Goal: Find specific page/section: Find specific page/section

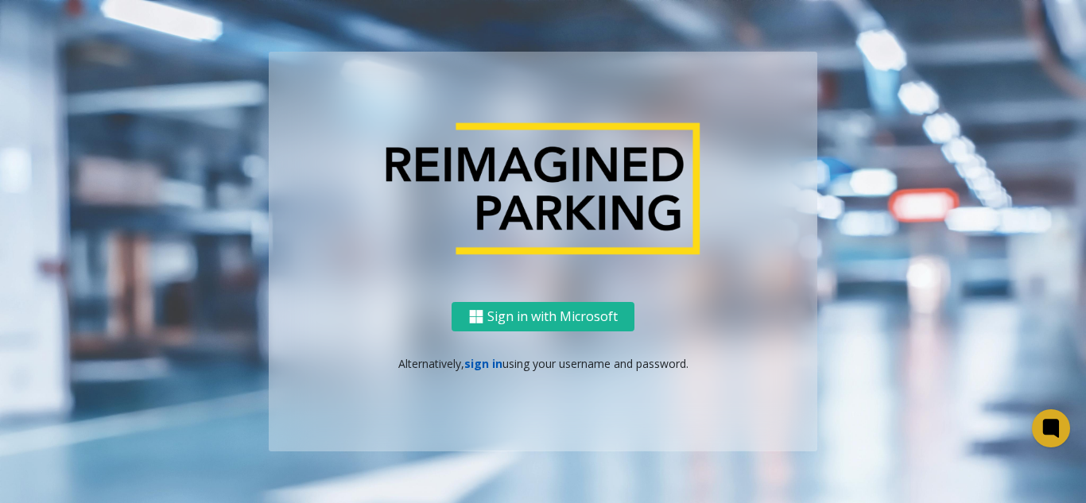
click at [492, 366] on link "sign in" at bounding box center [483, 363] width 38 height 15
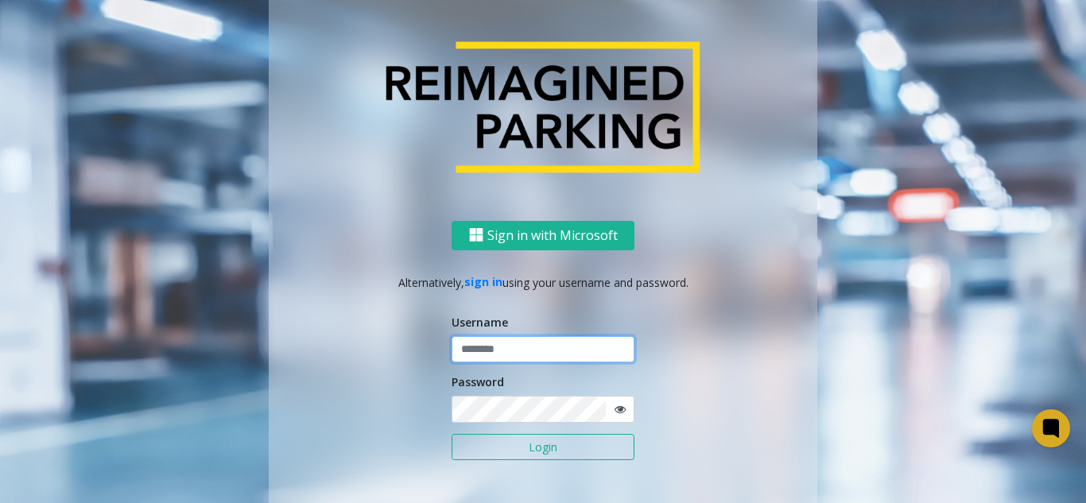
click at [531, 351] on input "text" at bounding box center [543, 349] width 183 height 27
type input "*******"
click at [452, 434] on button "Login" at bounding box center [543, 447] width 183 height 27
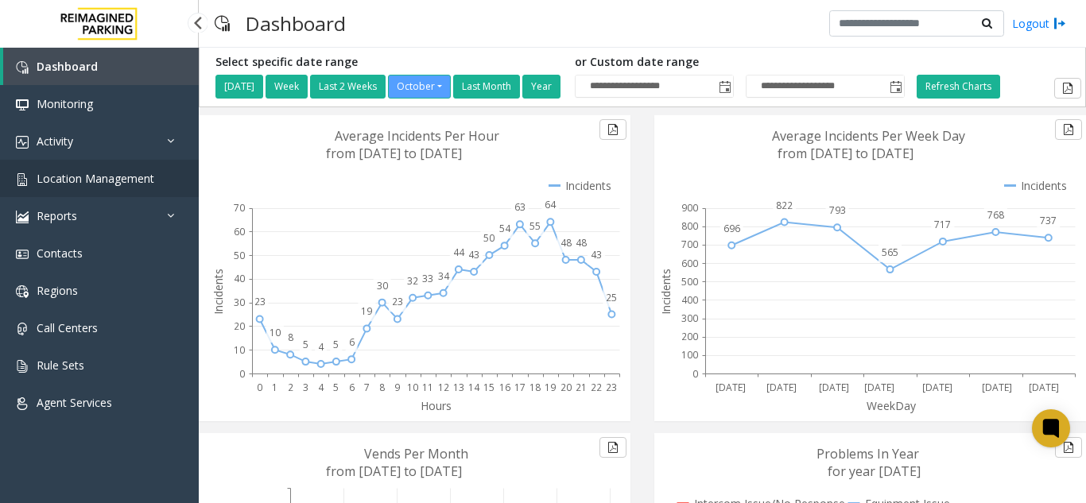
click at [74, 189] on link "Location Management" at bounding box center [99, 178] width 199 height 37
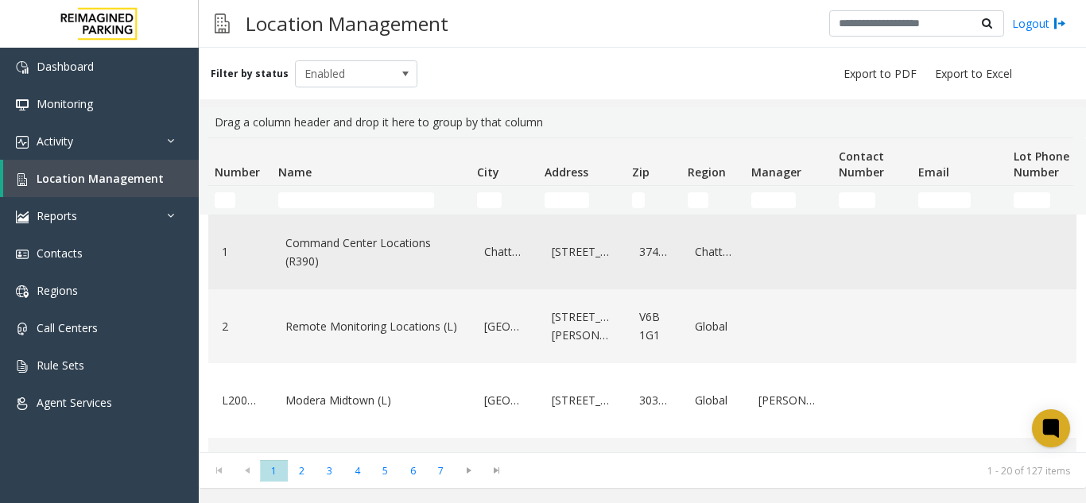
click at [875, 276] on div "Data table" at bounding box center [872, 252] width 60 height 61
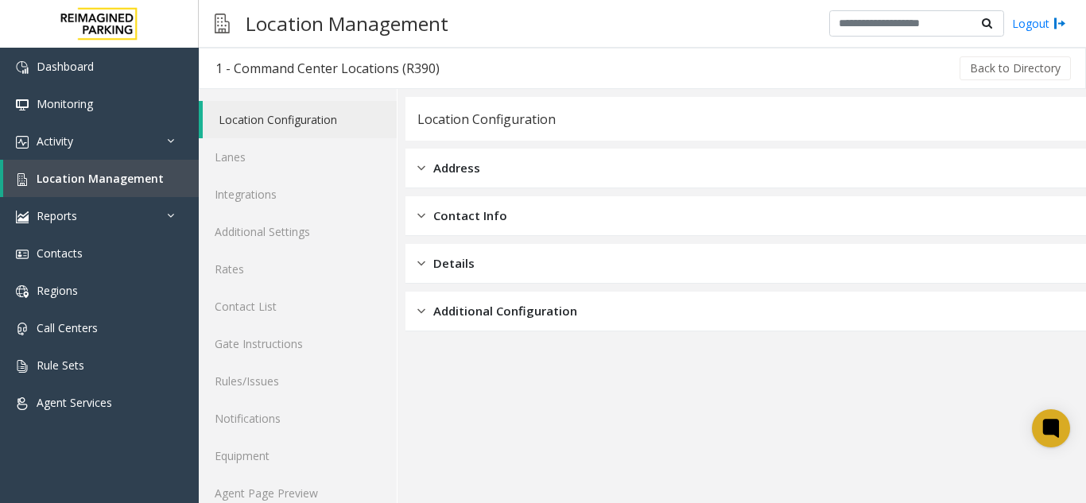
click at [597, 402] on app-location-configuration "Location Configuration Address Contact Info Details Additional Configuration" at bounding box center [746, 310] width 681 height 427
click at [92, 186] on link "Location Management" at bounding box center [101, 178] width 196 height 37
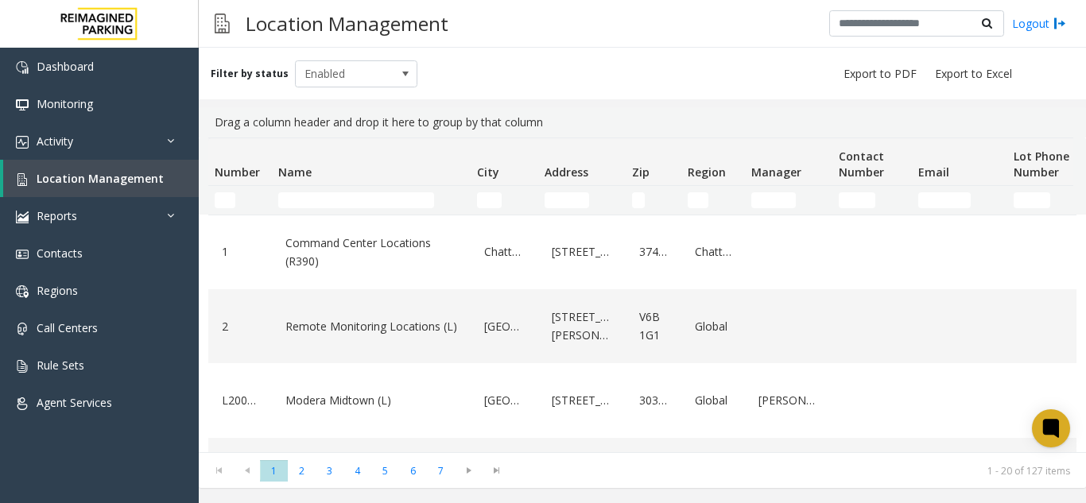
click at [367, 189] on thead "Number Name City Address Zip Region Manager Contact Number Email Lot Phone Numb…" at bounding box center [850, 176] width 1284 height 76
click at [371, 200] on input "Name Filter" at bounding box center [356, 200] width 156 height 16
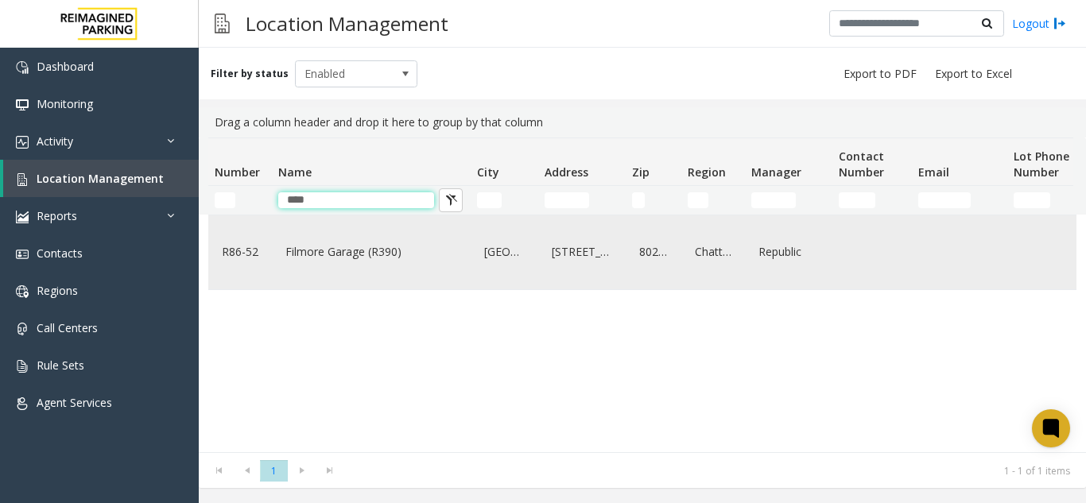
type input "****"
click at [362, 256] on link "Filmore Garage (R390)" at bounding box center [372, 251] width 180 height 25
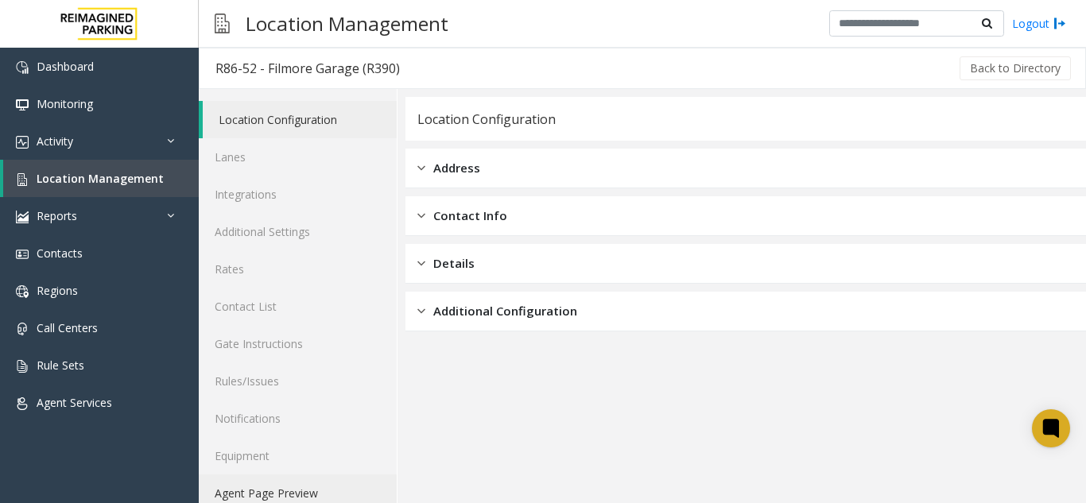
click at [282, 495] on link "Agent Page Preview" at bounding box center [298, 493] width 198 height 37
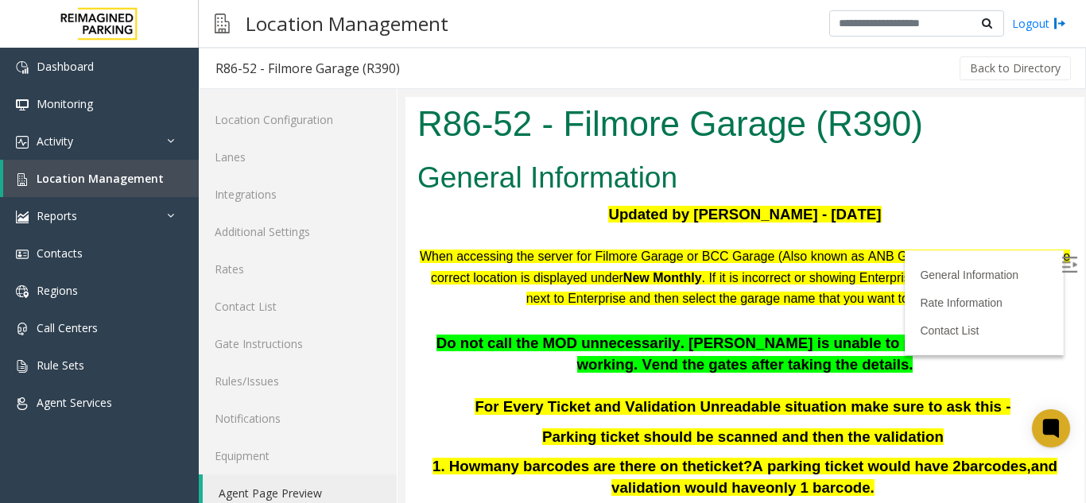
click at [1062, 265] on img at bounding box center [1070, 265] width 16 height 16
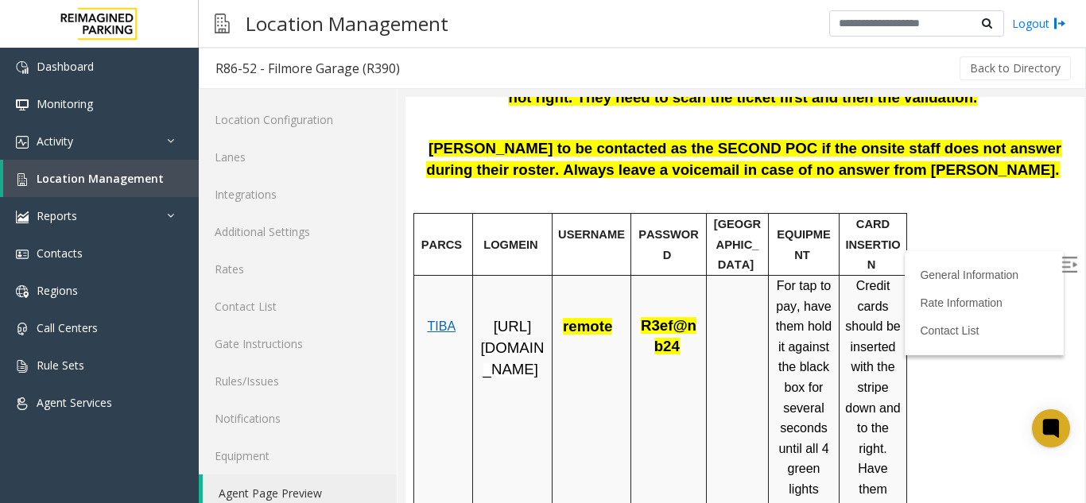
scroll to position [477, 0]
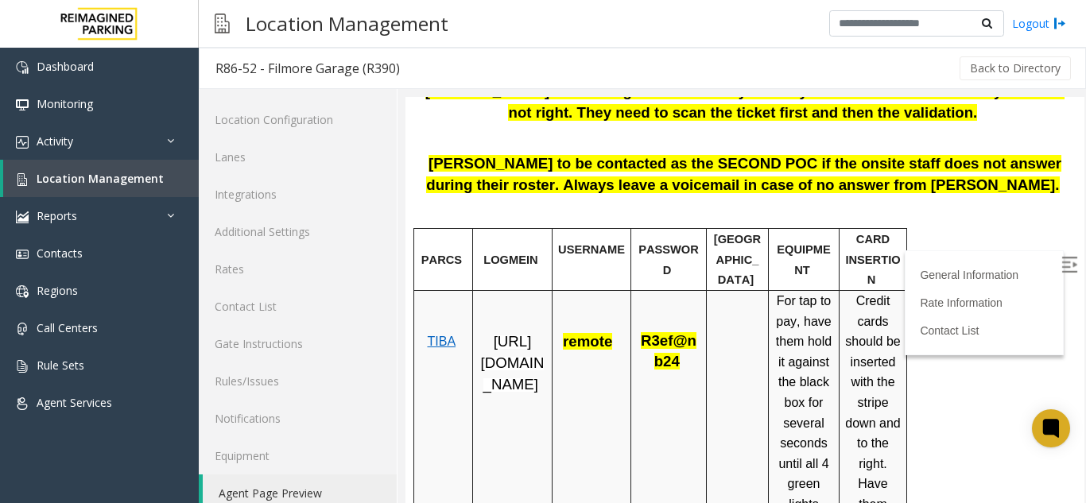
click at [439, 335] on span "TIBA" at bounding box center [441, 342] width 29 height 14
drag, startPoint x: 642, startPoint y: 321, endPoint x: 672, endPoint y: 344, distance: 38.0
click at [672, 344] on span "R3ef@nb24" at bounding box center [669, 350] width 56 height 37
copy span "R3ef@nb24"
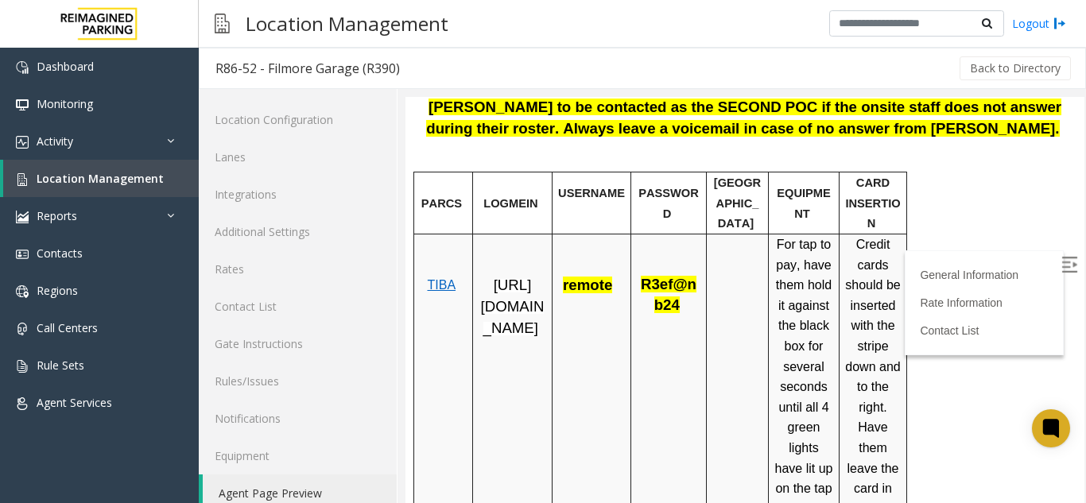
scroll to position [557, 0]
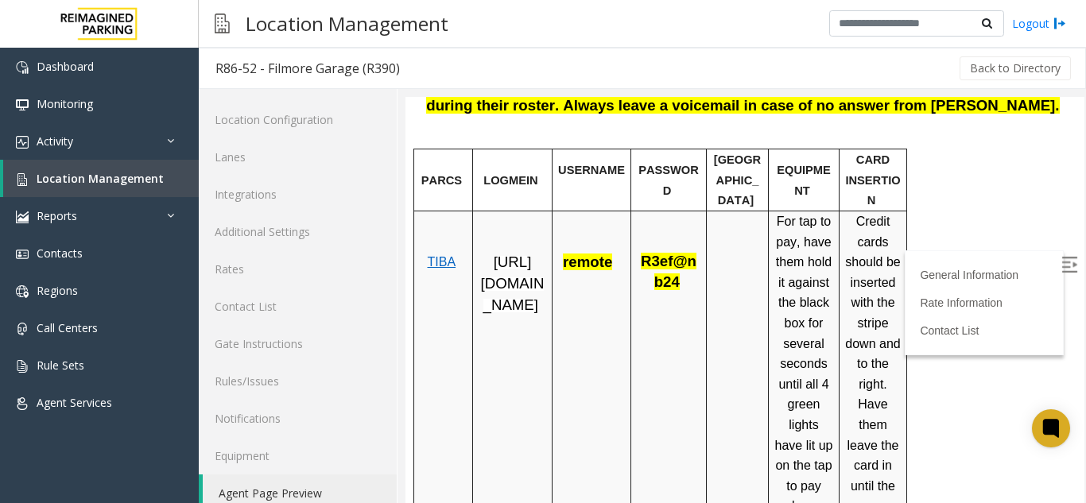
click at [487, 254] on span "[URL][DOMAIN_NAME]" at bounding box center [513, 283] width 64 height 59
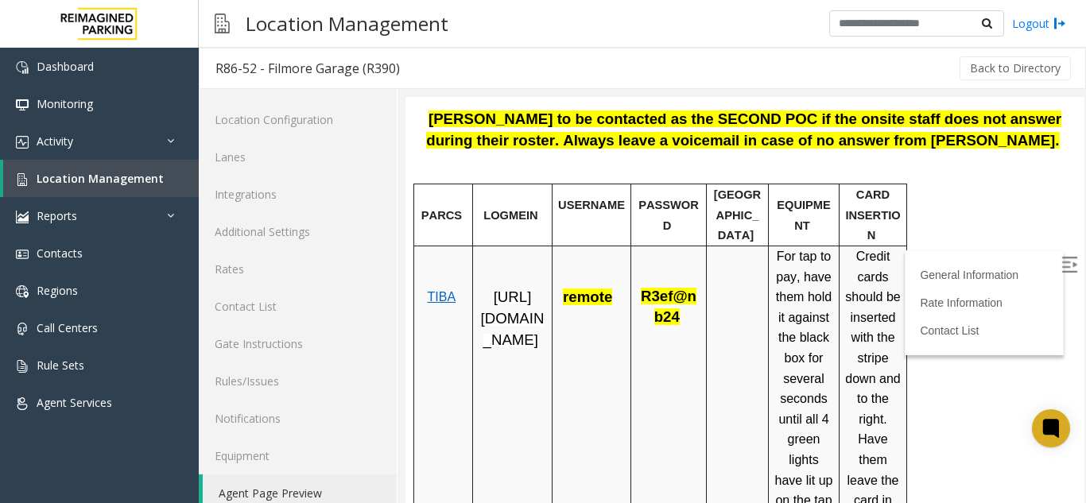
scroll to position [0, 0]
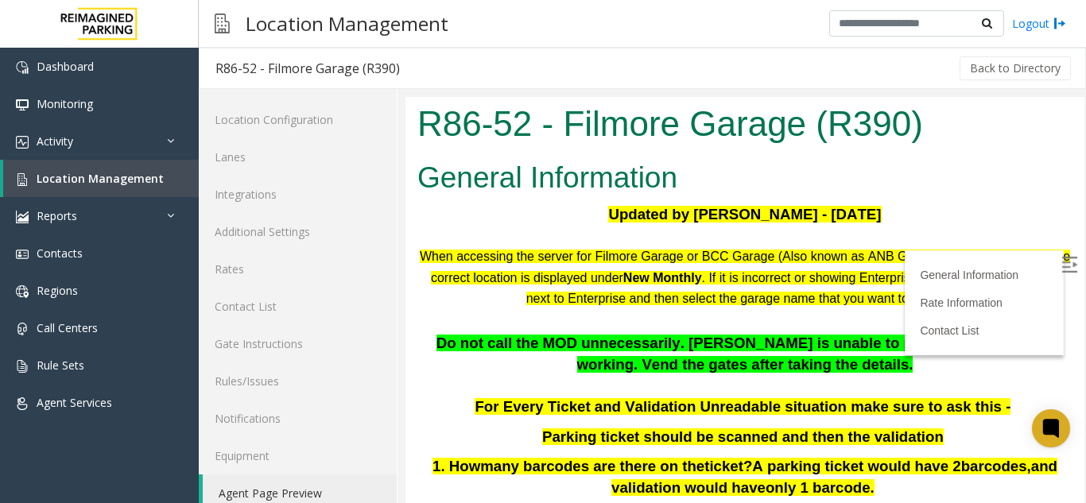
drag, startPoint x: 1065, startPoint y: 173, endPoint x: 1490, endPoint y: 239, distance: 430.6
click at [73, 132] on link "Activity" at bounding box center [99, 140] width 199 height 37
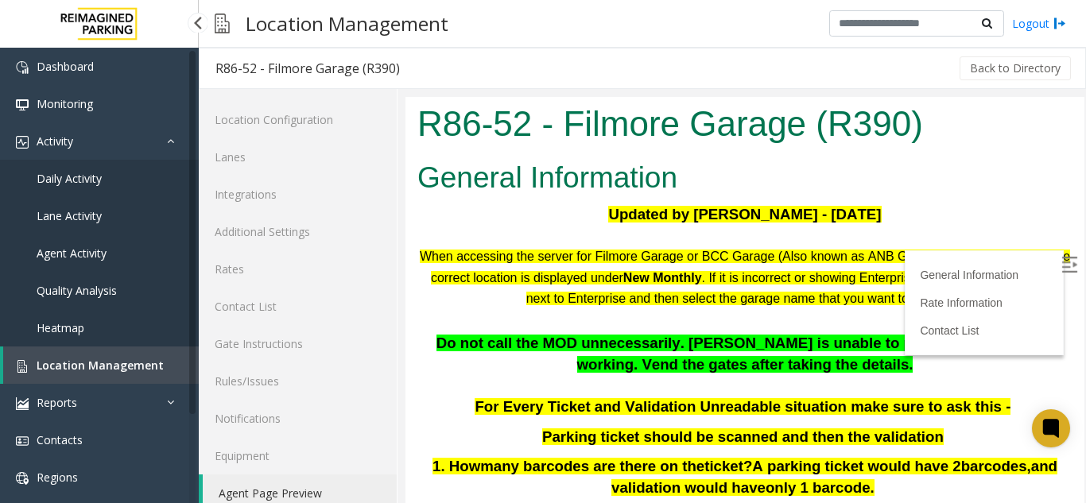
click at [70, 175] on span "Daily Activity" at bounding box center [69, 178] width 65 height 15
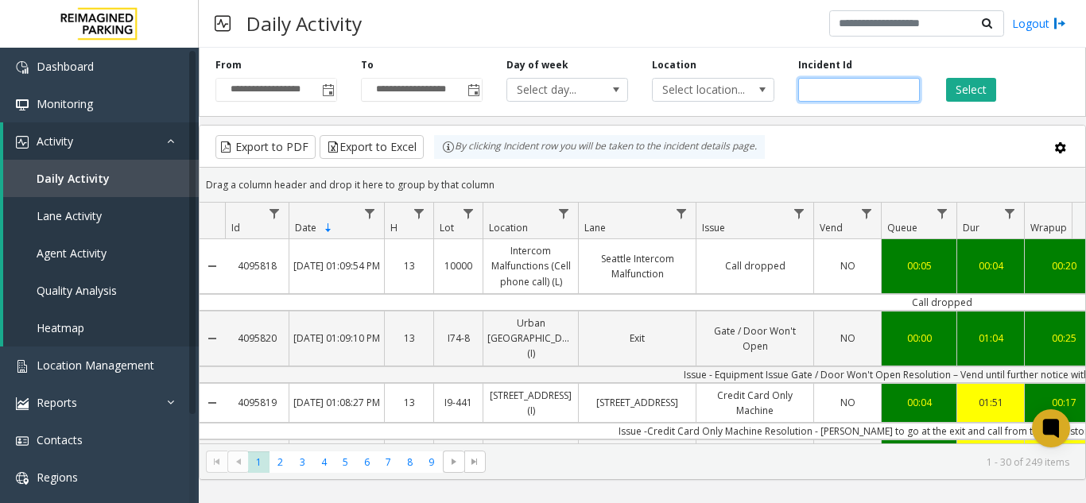
click at [834, 91] on input "number" at bounding box center [860, 90] width 122 height 24
click at [953, 91] on button "Select" at bounding box center [971, 90] width 50 height 24
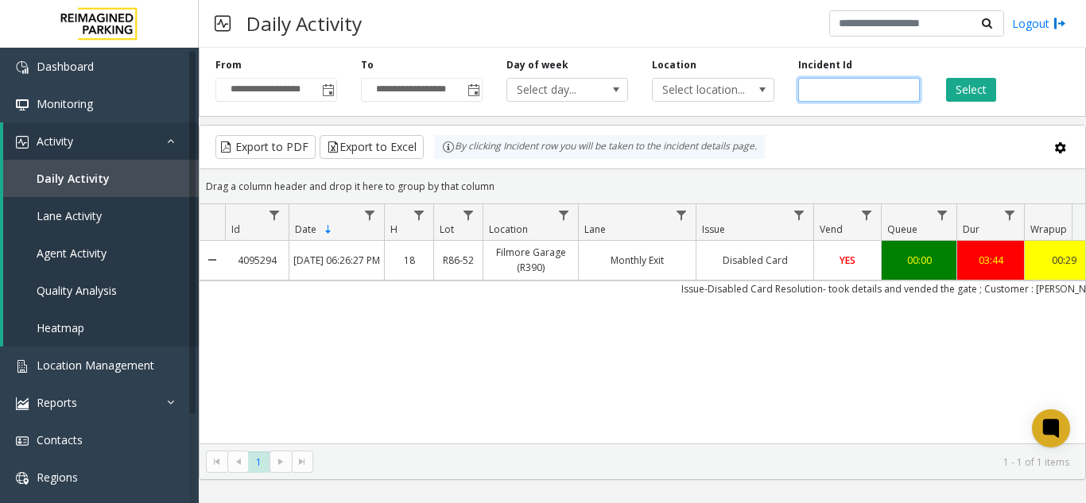
click at [858, 84] on input "*******" at bounding box center [860, 90] width 122 height 24
type input "*"
type input "*******"
click at [977, 99] on button "Select" at bounding box center [971, 90] width 50 height 24
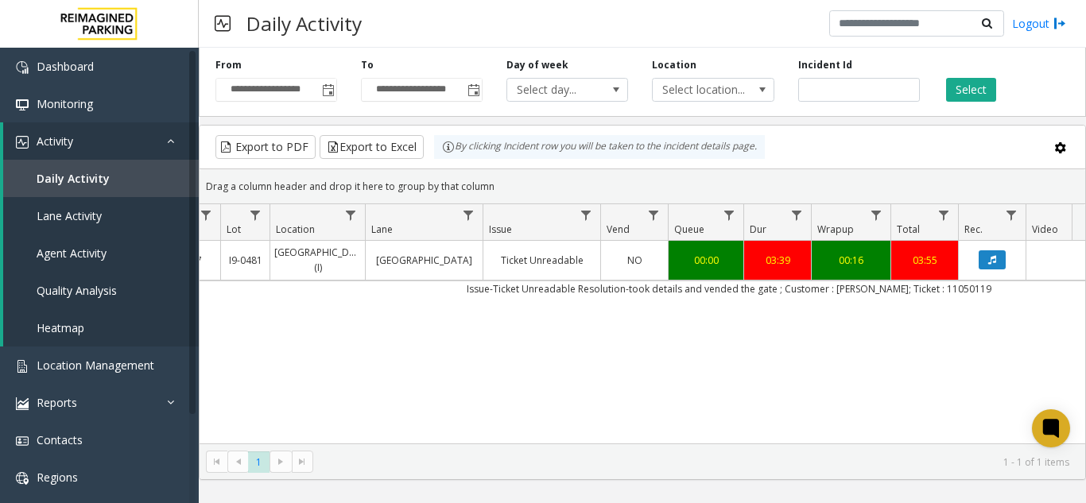
scroll to position [0, 159]
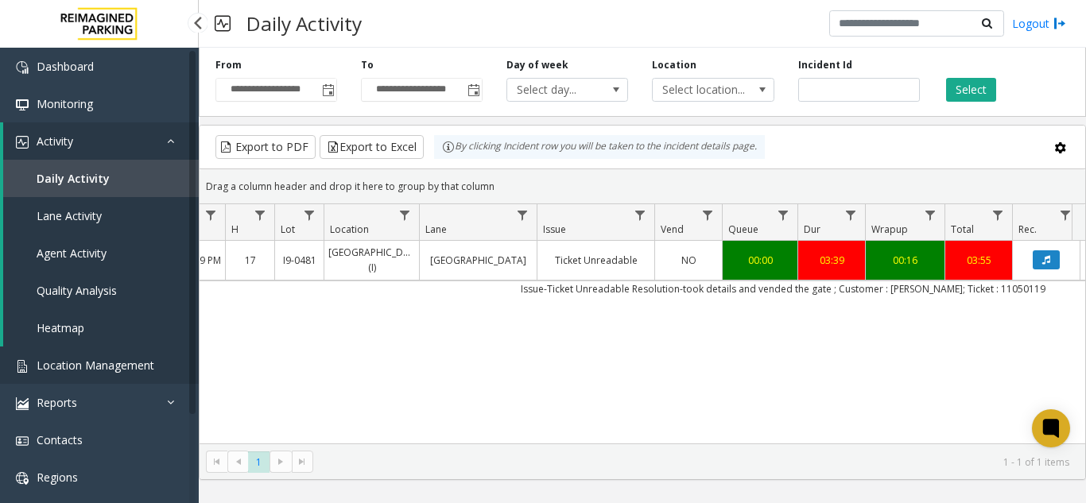
click at [61, 361] on span "Location Management" at bounding box center [96, 365] width 118 height 15
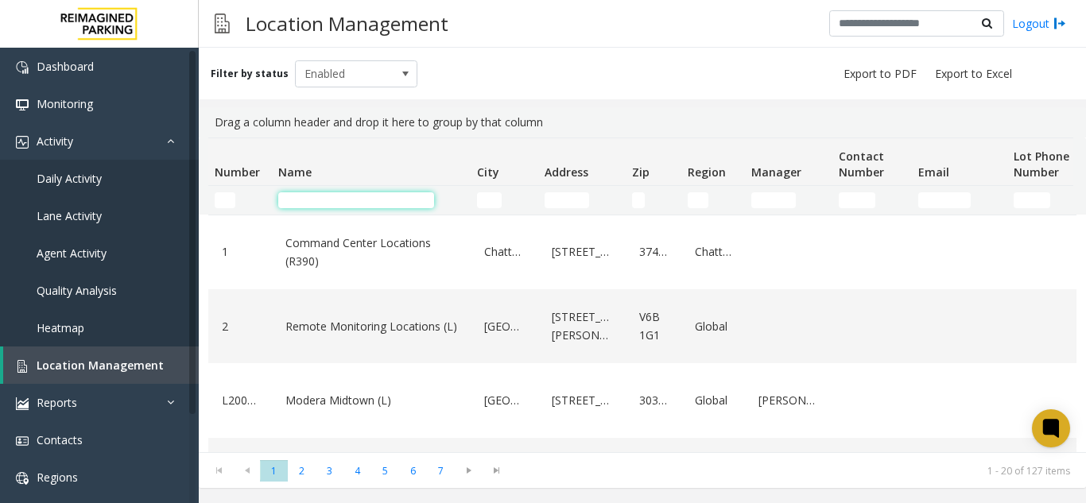
click at [406, 203] on input "Name Filter" at bounding box center [356, 200] width 156 height 16
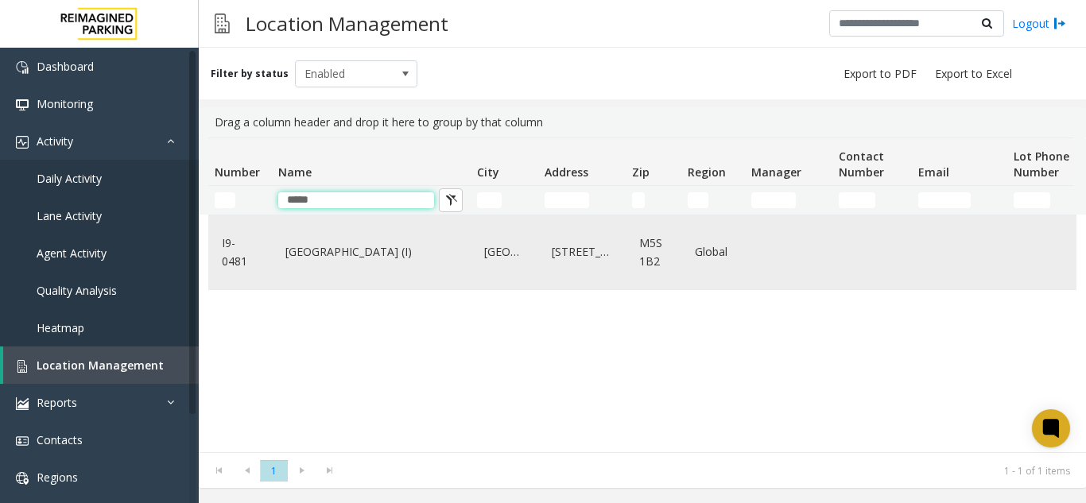
type input "*****"
click at [408, 259] on link "[GEOGRAPHIC_DATA] (I)" at bounding box center [372, 251] width 180 height 25
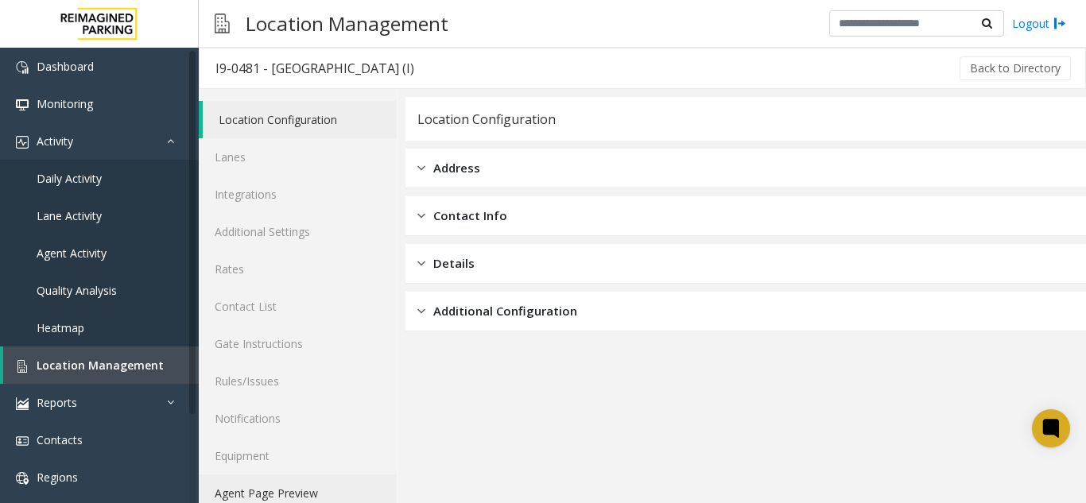
click at [243, 484] on link "Agent Page Preview" at bounding box center [298, 493] width 198 height 37
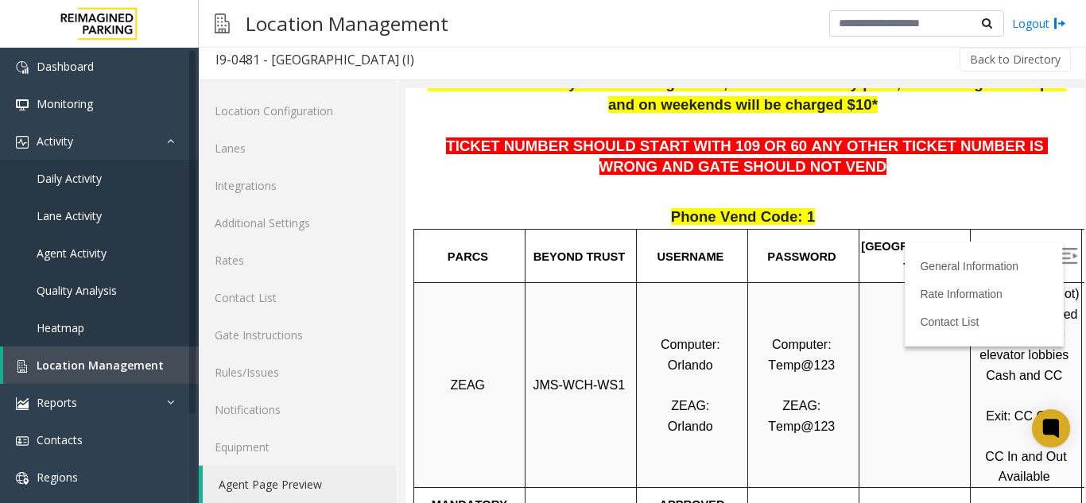
scroll to position [334, 134]
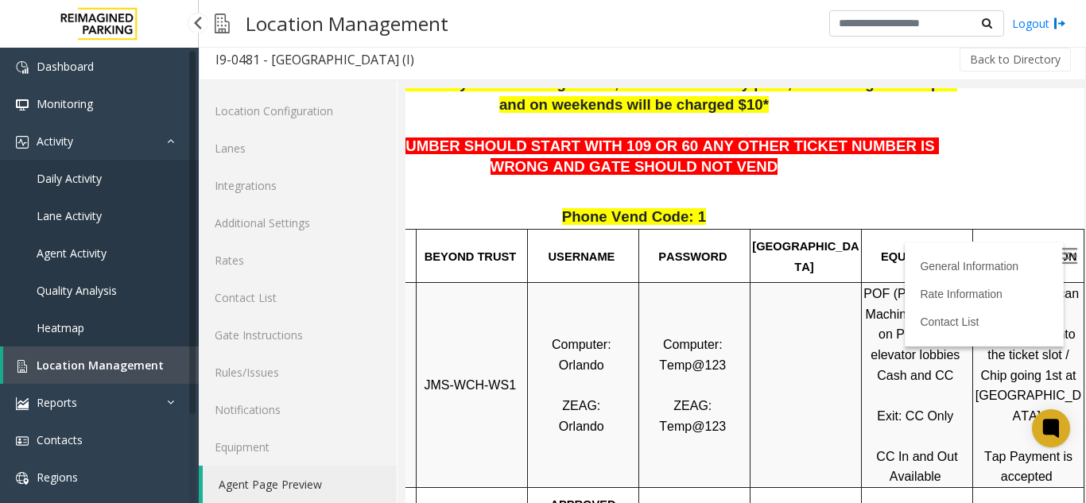
click at [125, 356] on link "Location Management" at bounding box center [101, 365] width 196 height 37
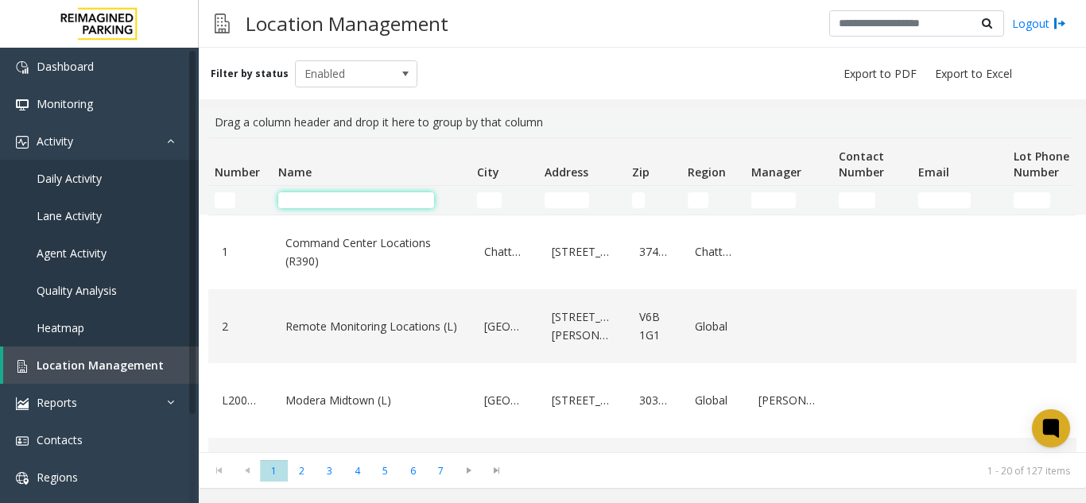
click at [311, 198] on input "Name Filter" at bounding box center [356, 200] width 156 height 16
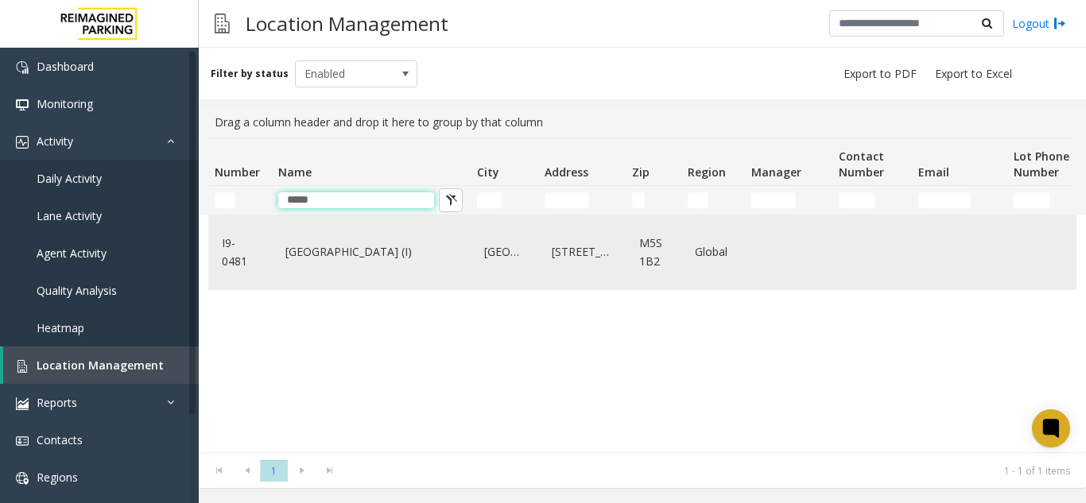
type input "*****"
click at [414, 250] on link "[GEOGRAPHIC_DATA] (I)" at bounding box center [372, 251] width 180 height 25
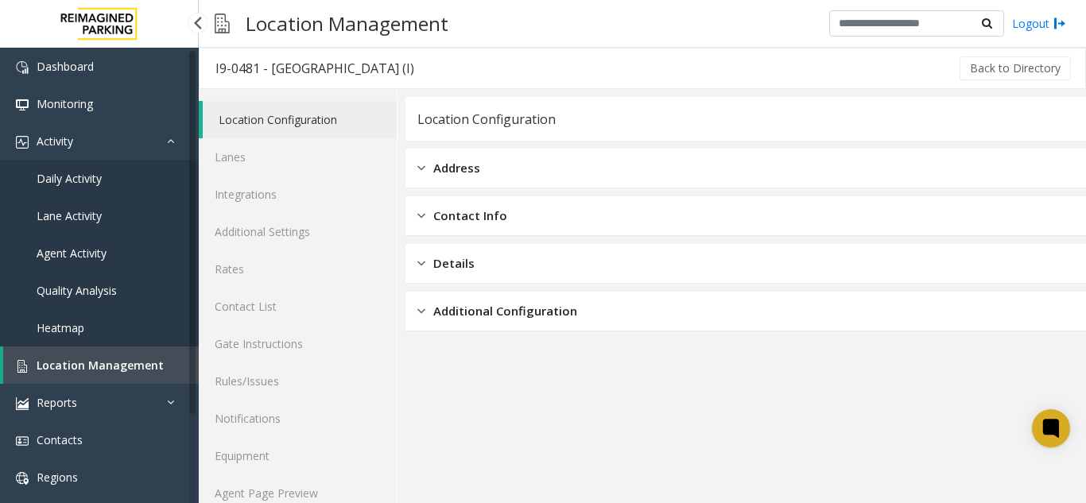
click at [61, 352] on link "Location Management" at bounding box center [101, 365] width 196 height 37
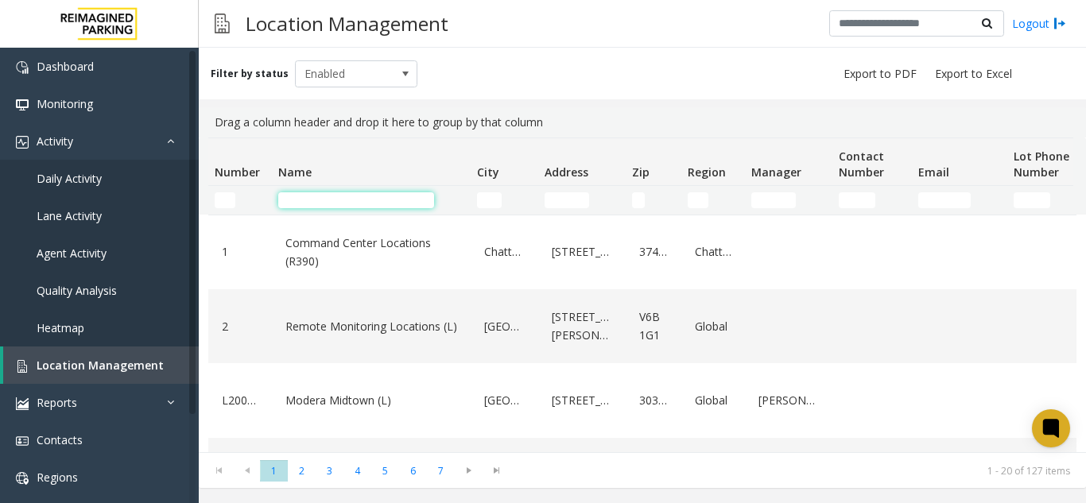
click at [321, 204] on input "Name Filter" at bounding box center [356, 200] width 156 height 16
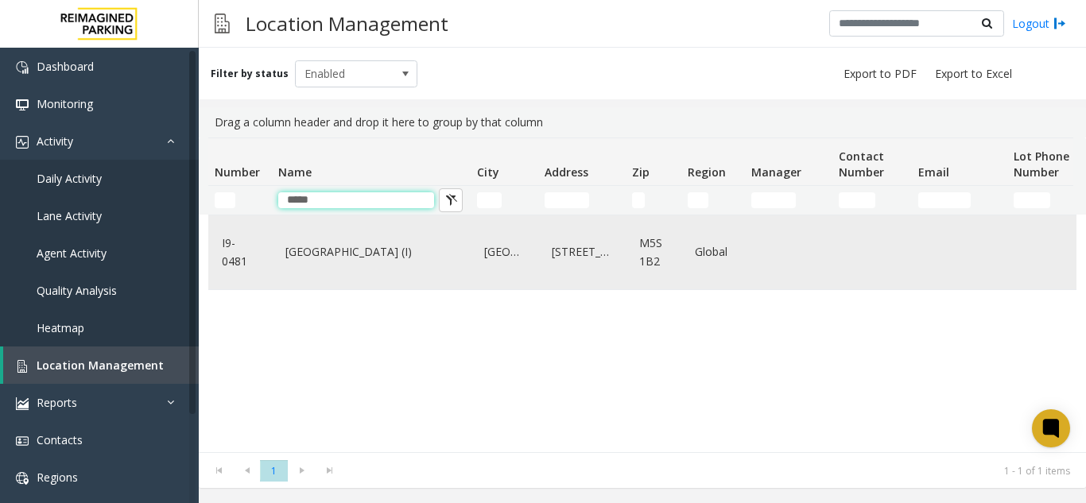
type input "*****"
click at [346, 258] on link "[GEOGRAPHIC_DATA] (I)" at bounding box center [372, 251] width 180 height 25
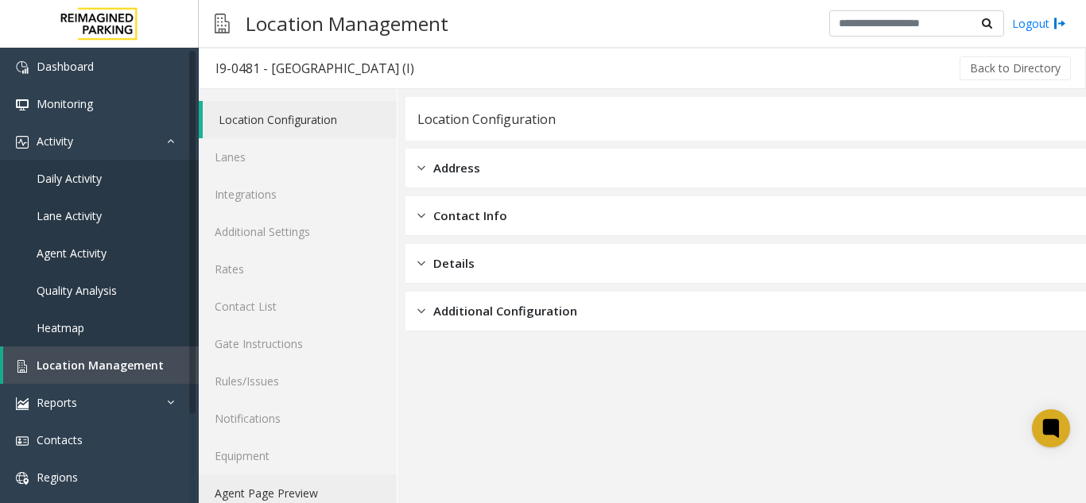
click at [278, 499] on link "Agent Page Preview" at bounding box center [298, 493] width 198 height 37
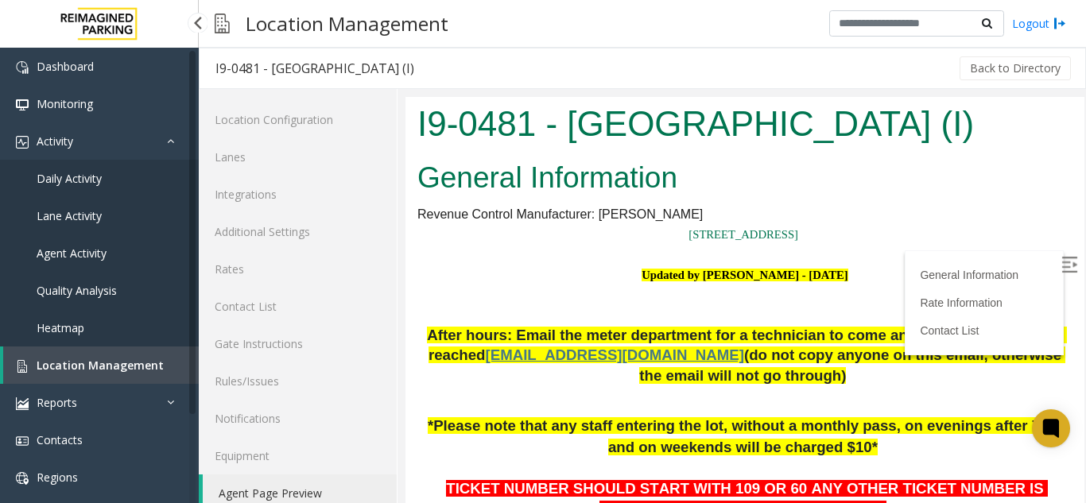
click at [85, 366] on span "Location Management" at bounding box center [100, 365] width 127 height 15
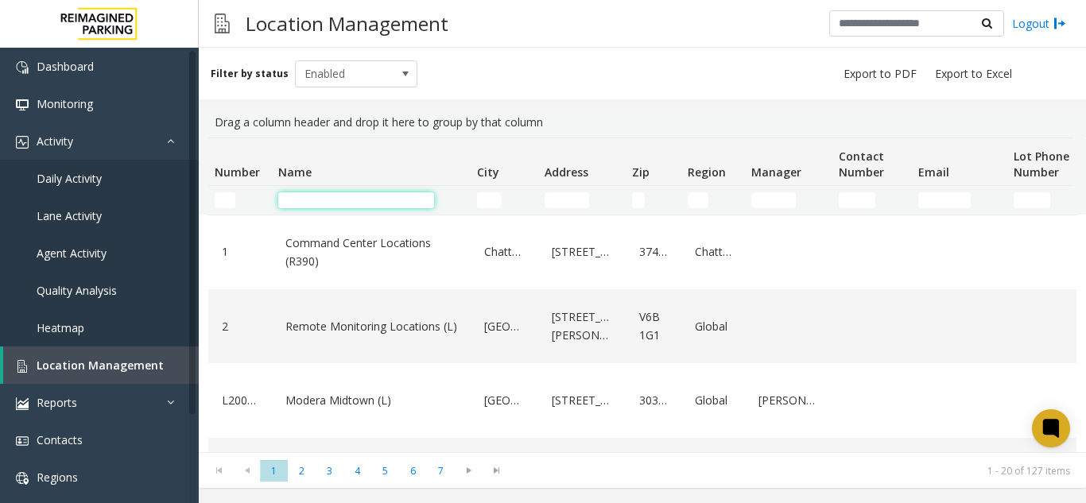
click at [394, 198] on input "Name Filter" at bounding box center [356, 200] width 156 height 16
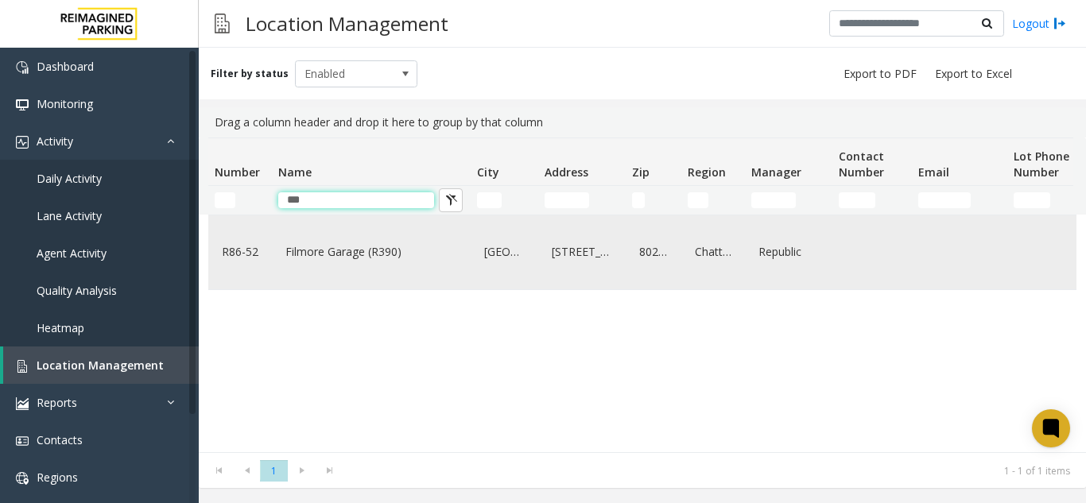
type input "***"
click at [390, 249] on link "Filmore Garage (R390)" at bounding box center [372, 251] width 180 height 25
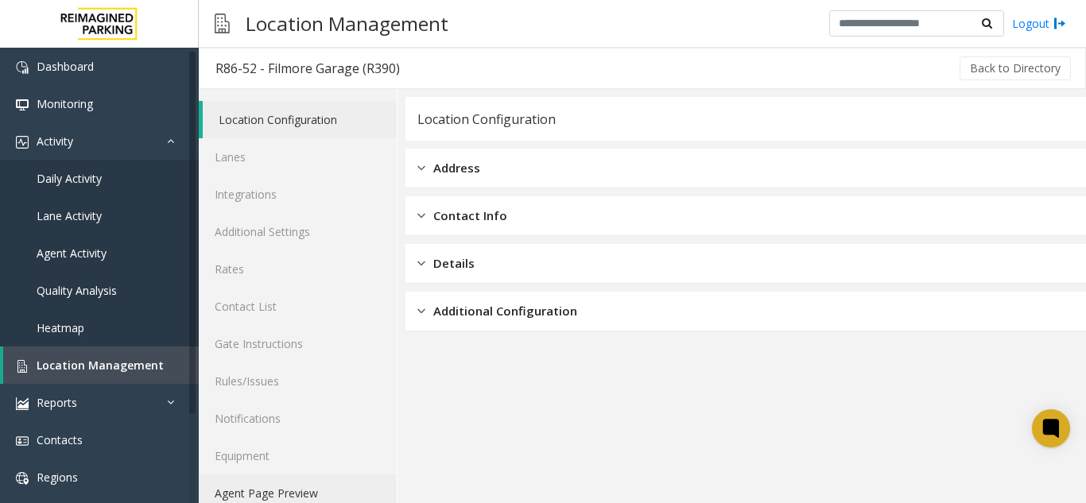
click at [287, 489] on link "Agent Page Preview" at bounding box center [298, 493] width 198 height 37
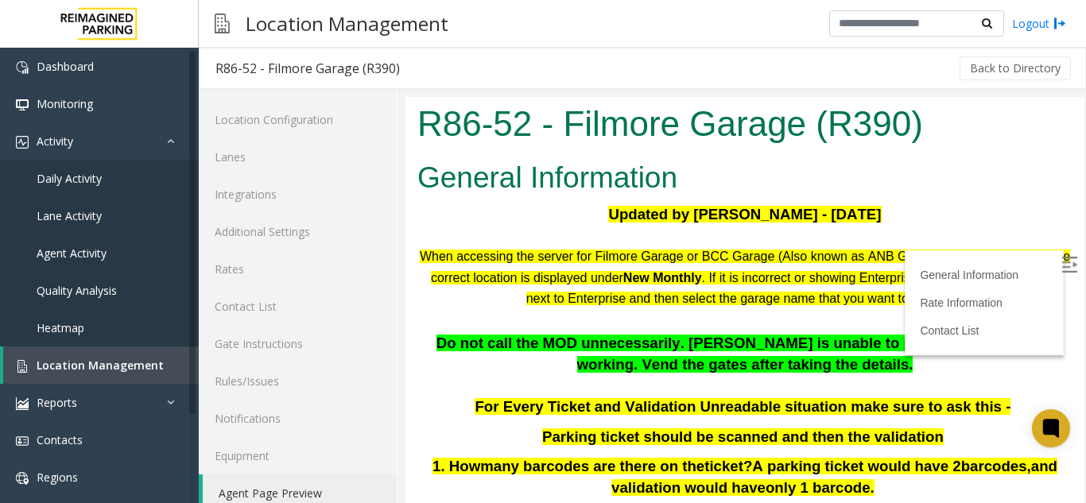
click at [1062, 266] on img at bounding box center [1070, 265] width 16 height 16
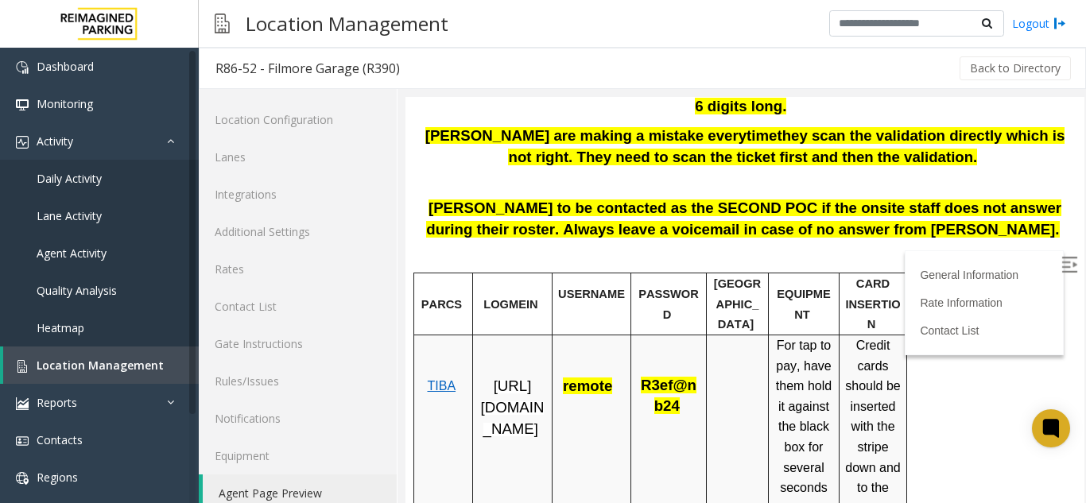
scroll to position [477, 0]
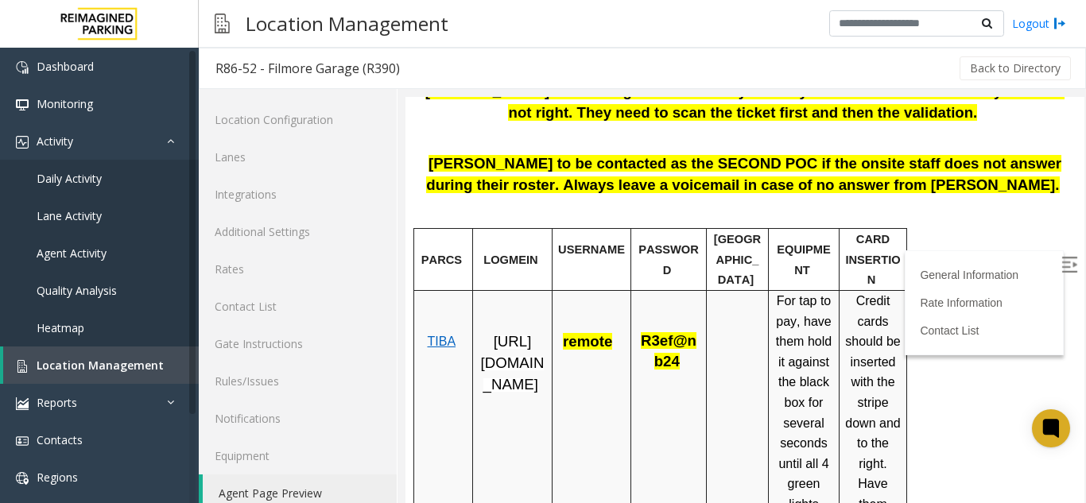
click at [445, 335] on span "TIBA" at bounding box center [441, 342] width 29 height 14
drag, startPoint x: 641, startPoint y: 322, endPoint x: 674, endPoint y: 344, distance: 39.7
click at [674, 344] on span "R3ef@nb24" at bounding box center [669, 350] width 56 height 37
copy span "R3ef@nb24"
drag, startPoint x: 499, startPoint y: 325, endPoint x: 509, endPoint y: 377, distance: 52.7
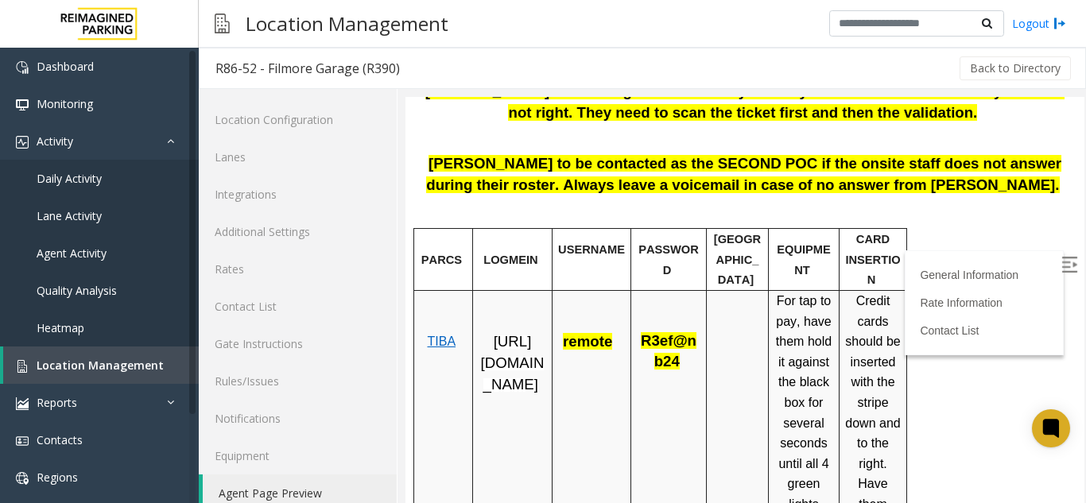
click at [509, 377] on span "[URL][DOMAIN_NAME]" at bounding box center [513, 362] width 64 height 59
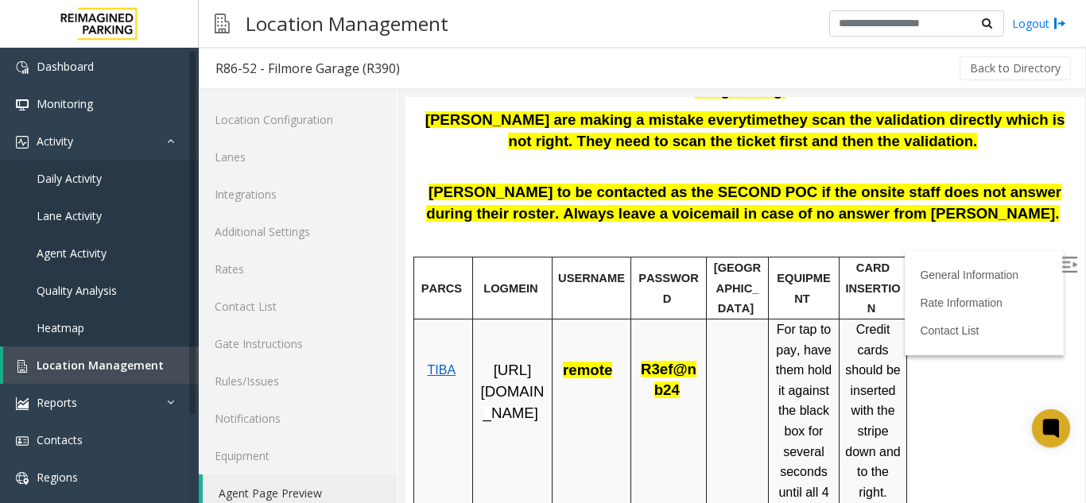
scroll to position [0, 0]
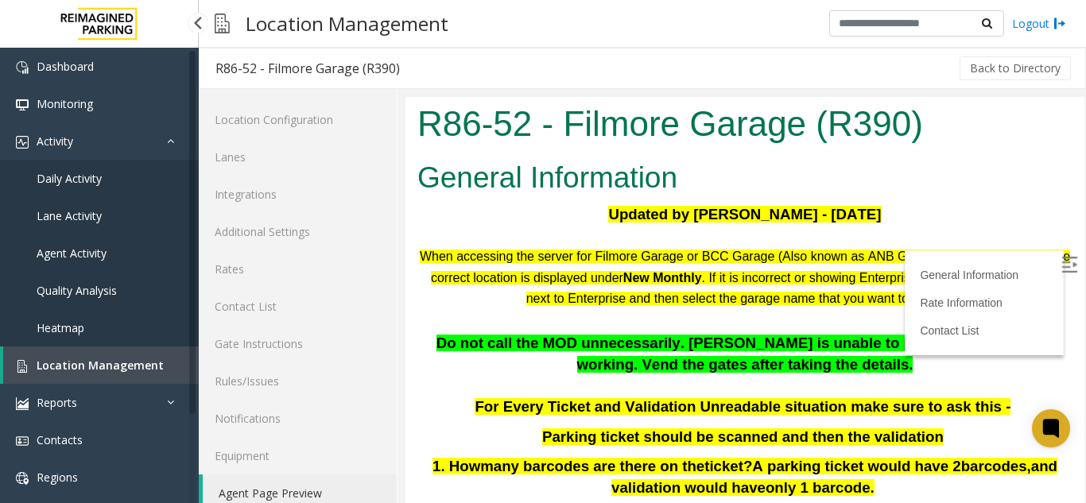
click at [94, 364] on span "Location Management" at bounding box center [100, 365] width 127 height 15
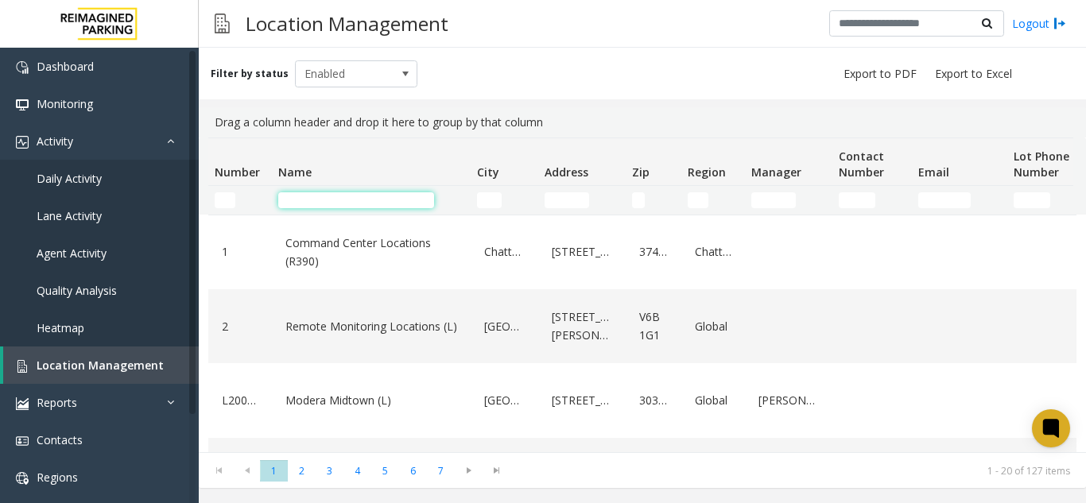
click at [352, 204] on input "Name Filter" at bounding box center [356, 200] width 156 height 16
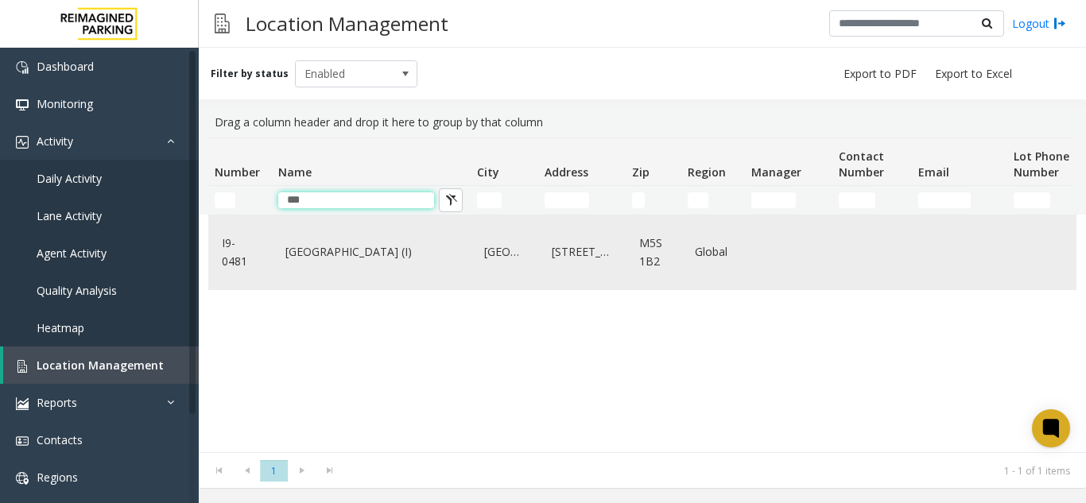
type input "***"
click at [363, 266] on div "[GEOGRAPHIC_DATA] (I)" at bounding box center [372, 252] width 180 height 61
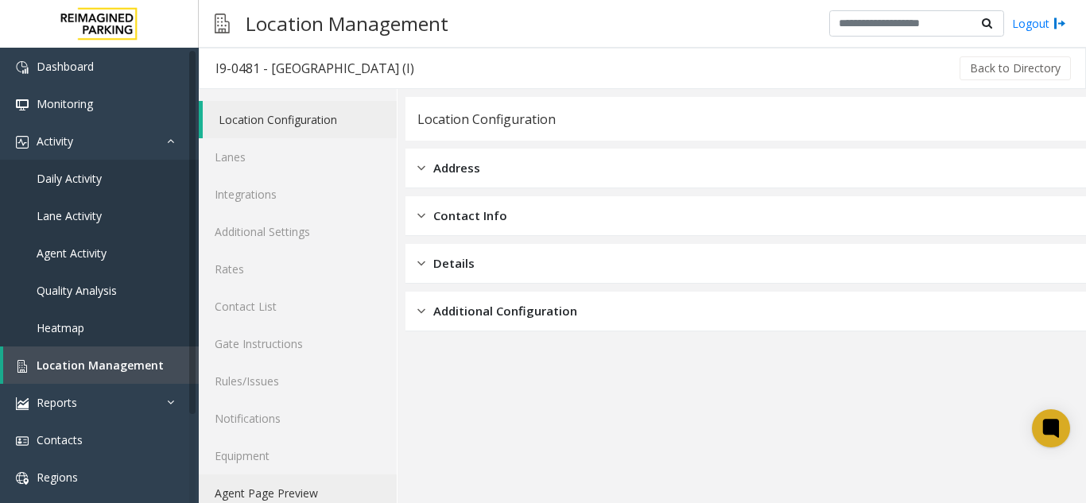
click at [248, 499] on link "Agent Page Preview" at bounding box center [298, 493] width 198 height 37
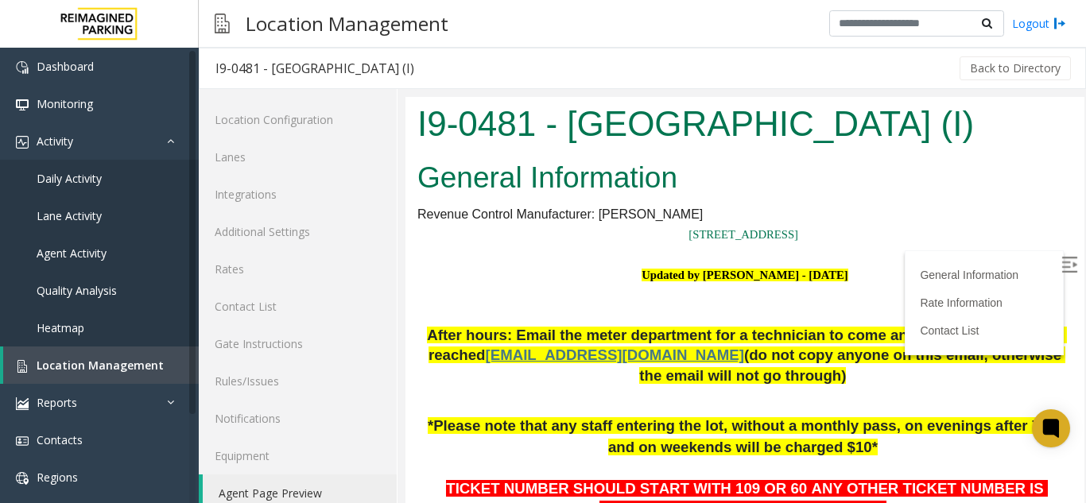
scroll to position [370, 0]
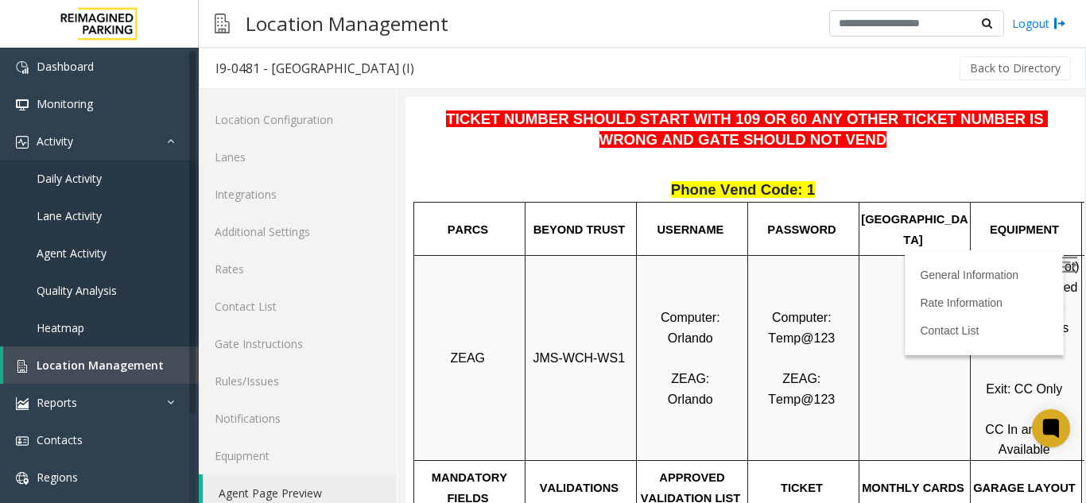
click at [1062, 262] on img at bounding box center [1070, 265] width 16 height 16
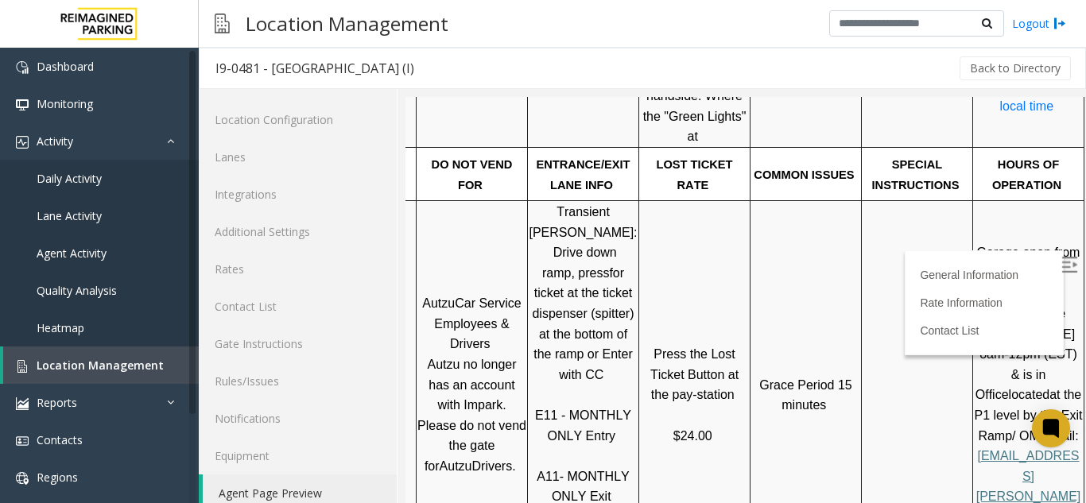
scroll to position [892, 128]
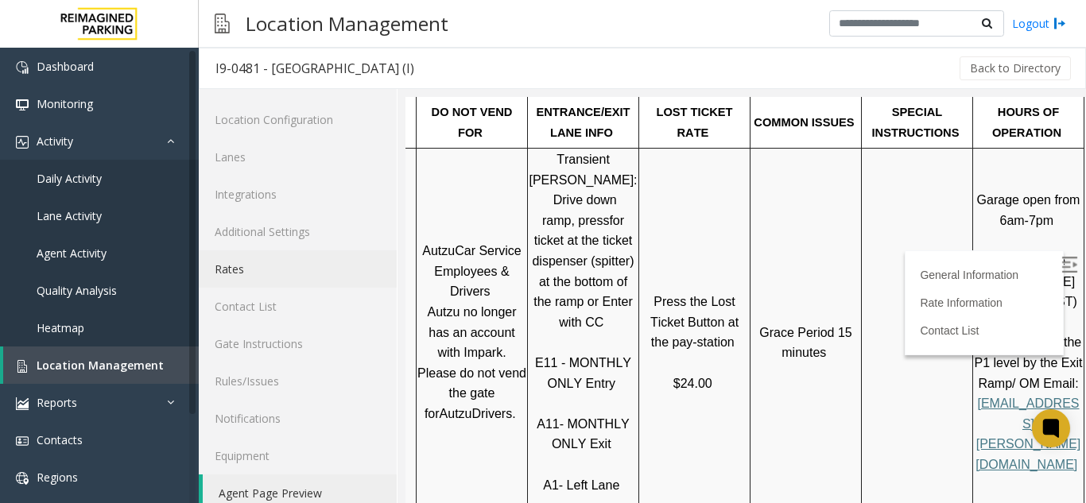
click at [236, 263] on link "Rates" at bounding box center [298, 269] width 198 height 37
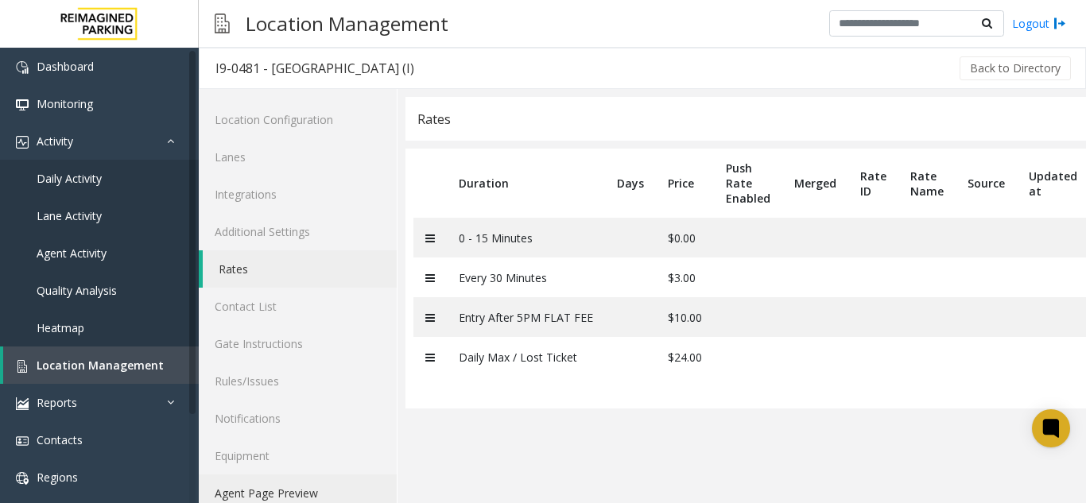
click at [321, 492] on link "Agent Page Preview" at bounding box center [298, 493] width 198 height 37
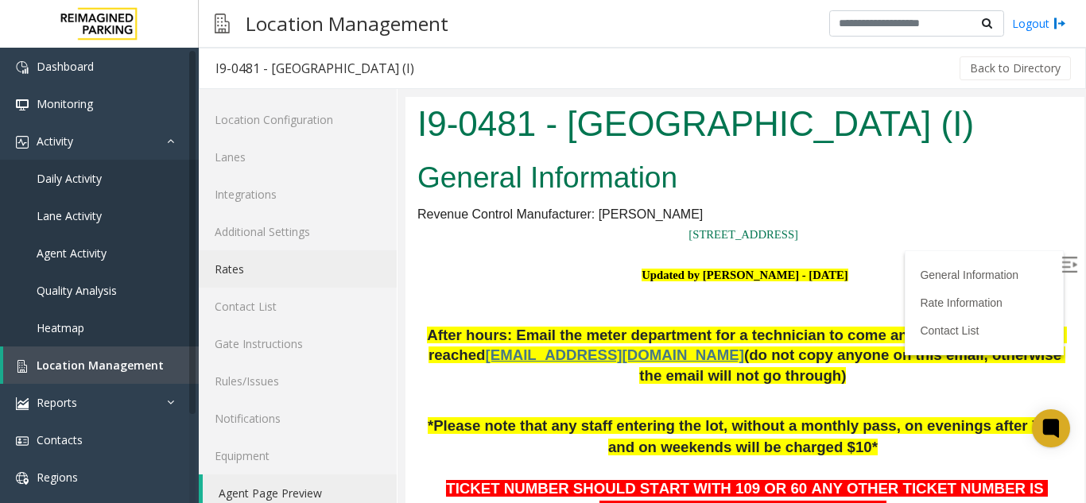
click at [212, 267] on link "Rates" at bounding box center [298, 269] width 198 height 37
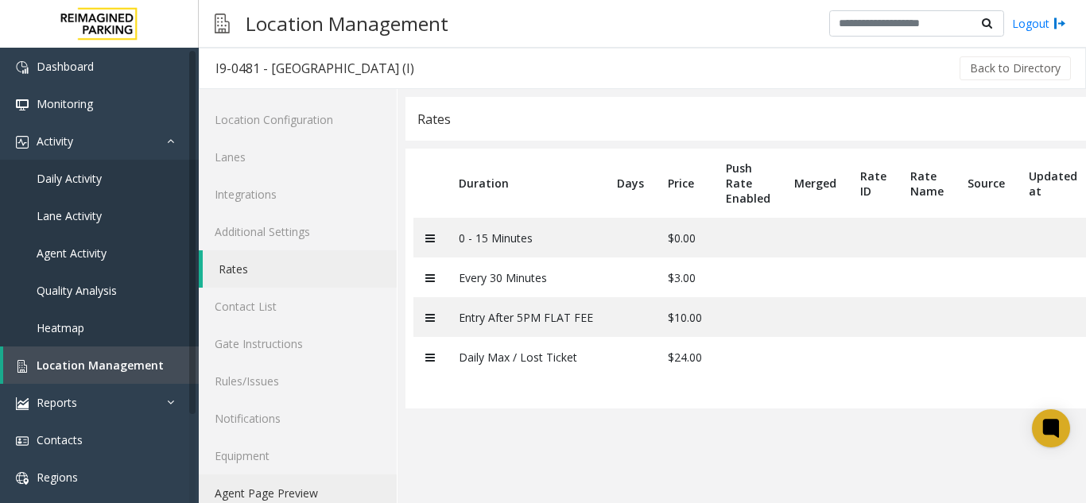
click at [255, 483] on link "Agent Page Preview" at bounding box center [298, 493] width 198 height 37
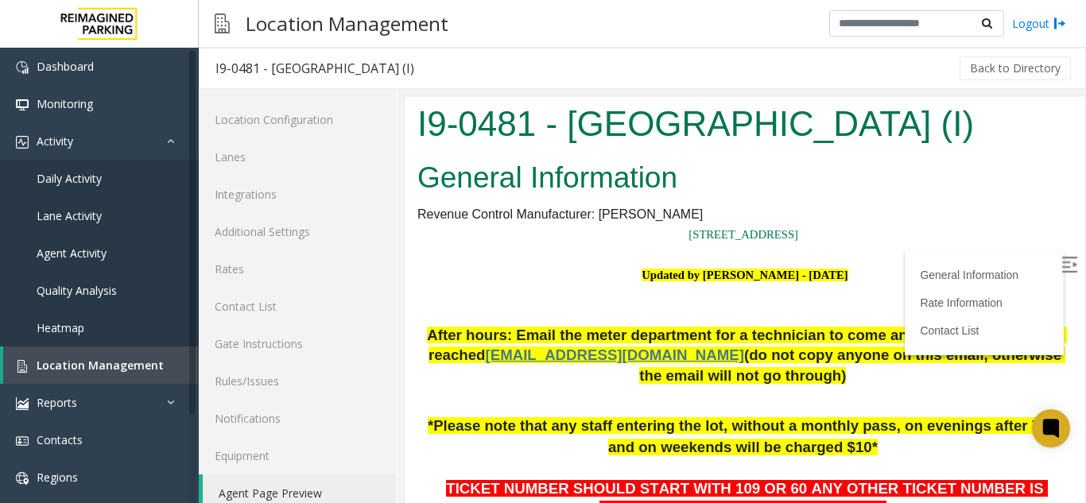
click at [1062, 259] on img at bounding box center [1070, 265] width 16 height 16
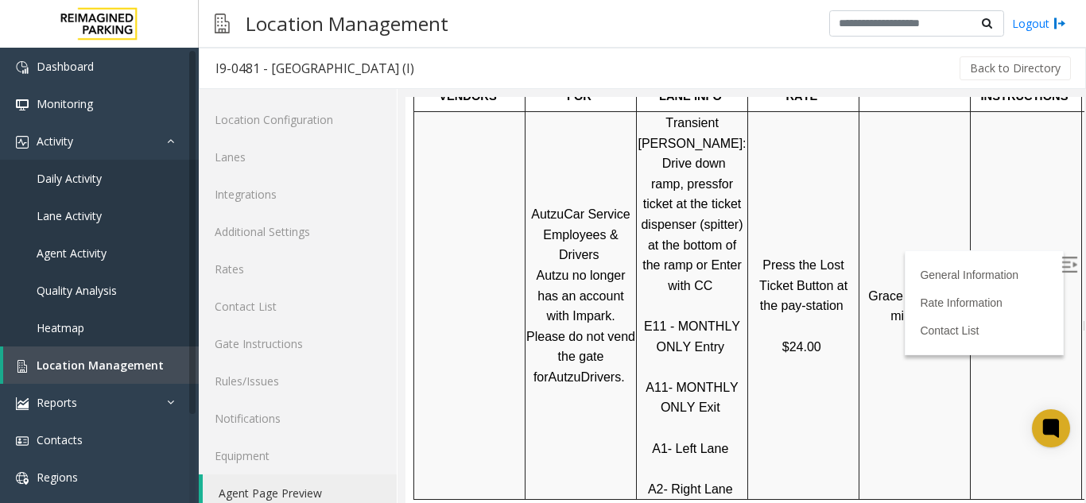
scroll to position [675, 0]
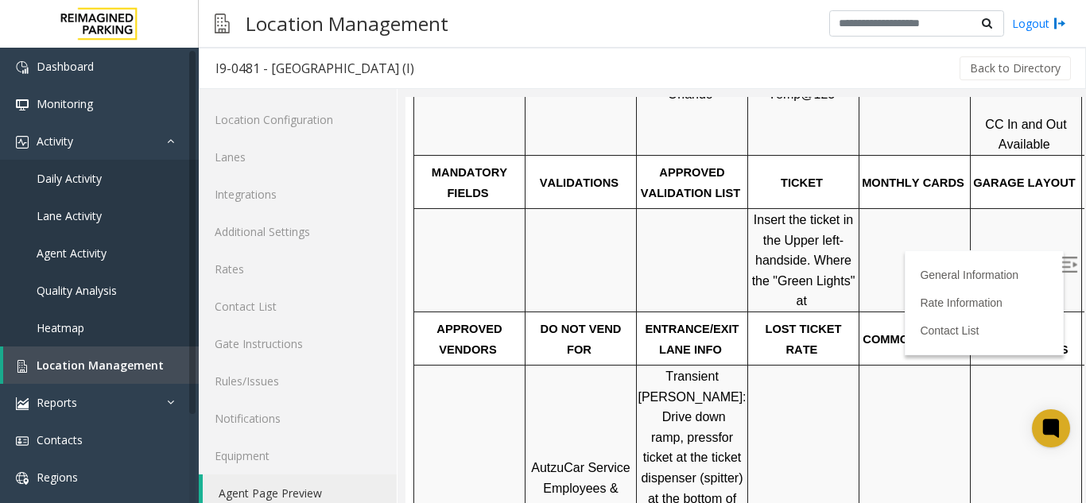
drag, startPoint x: 1063, startPoint y: 126, endPoint x: 1483, endPoint y: 274, distance: 445.2
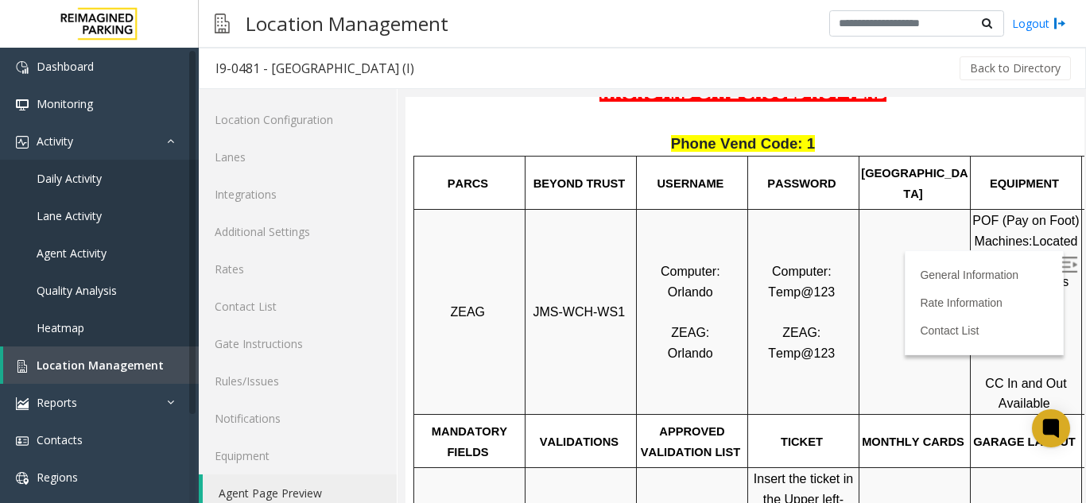
scroll to position [416, 134]
